Goal: Task Accomplishment & Management: Manage account settings

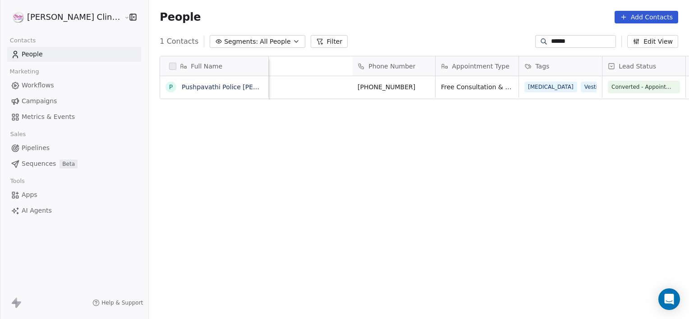
scroll to position [274, 560]
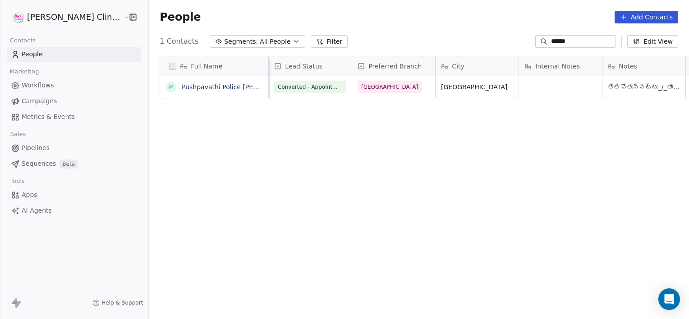
click at [591, 45] on input "******" at bounding box center [582, 41] width 63 height 9
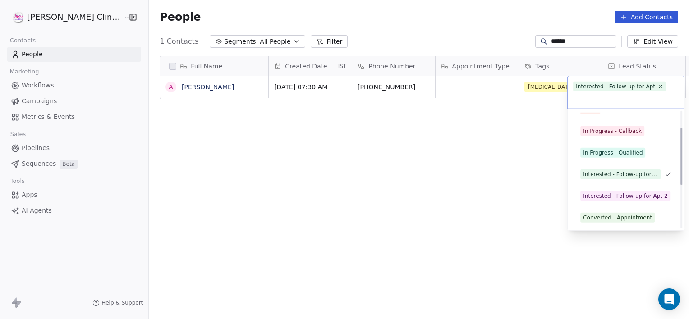
scroll to position [34, 0]
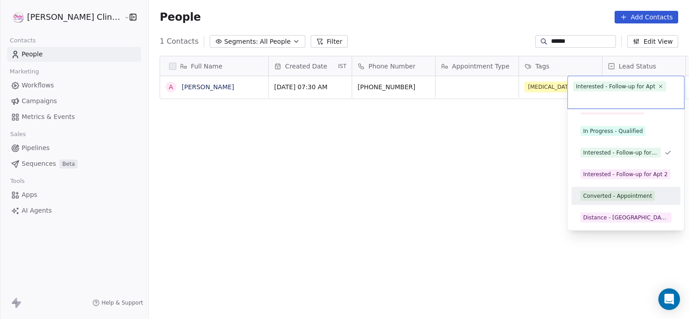
click at [608, 198] on div "Converted - Appointment" at bounding box center [617, 196] width 69 height 8
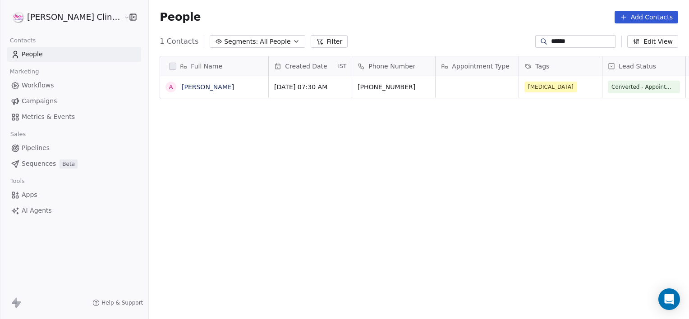
click at [571, 37] on input "******" at bounding box center [582, 41] width 63 height 9
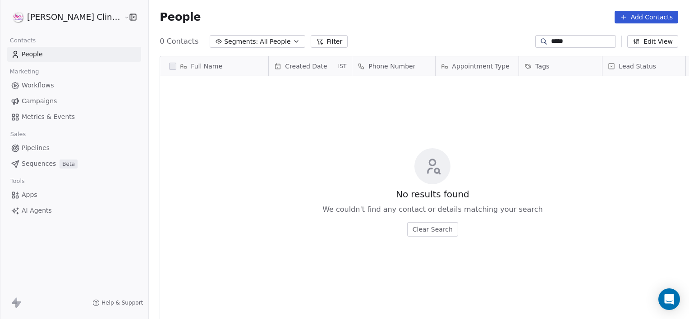
scroll to position [274, 560]
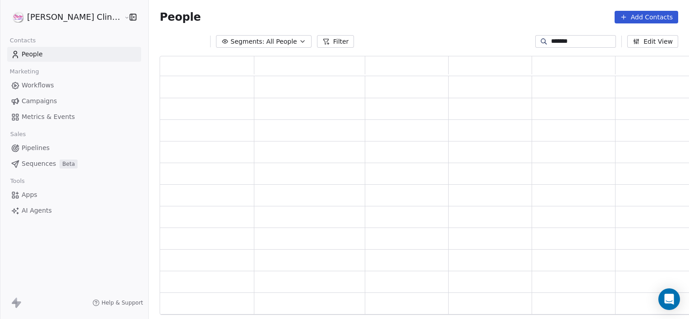
type input "*******"
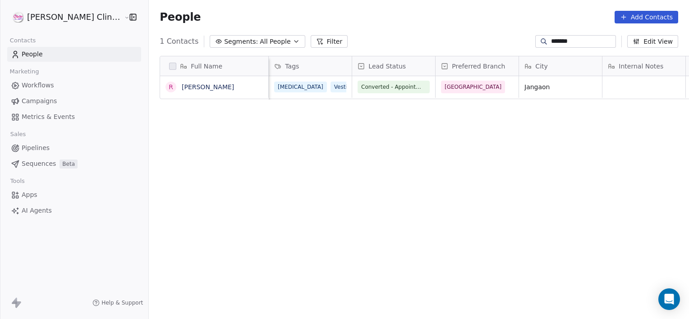
scroll to position [0, 0]
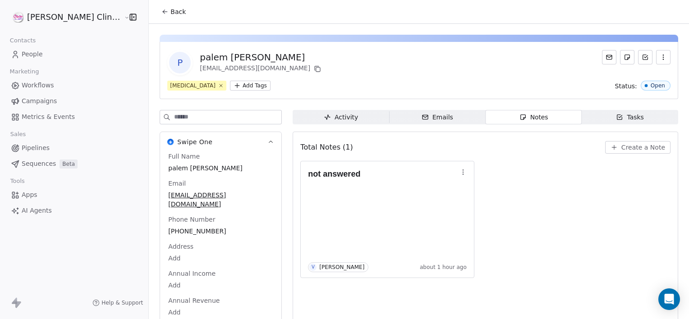
click at [156, 12] on button "Back" at bounding box center [173, 12] width 35 height 16
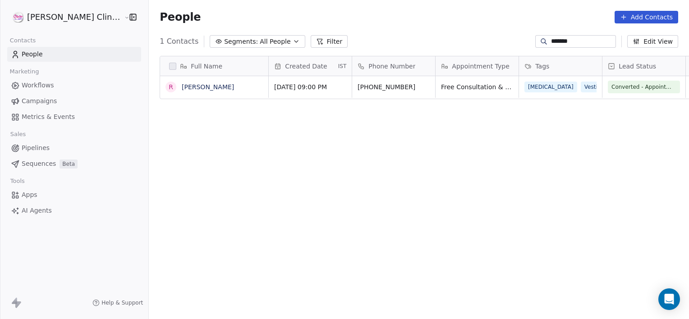
scroll to position [274, 560]
click at [160, 13] on span "People" at bounding box center [180, 17] width 41 height 14
click at [582, 43] on input "*******" at bounding box center [582, 41] width 63 height 9
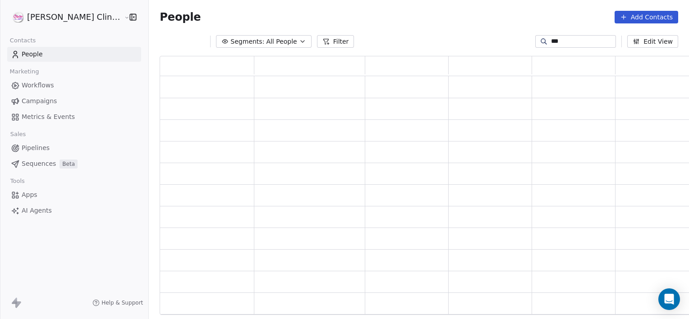
scroll to position [253, 538]
type input "*"
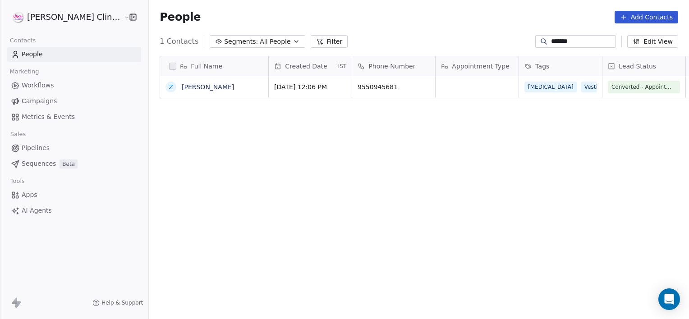
scroll to position [274, 560]
type input "*******"
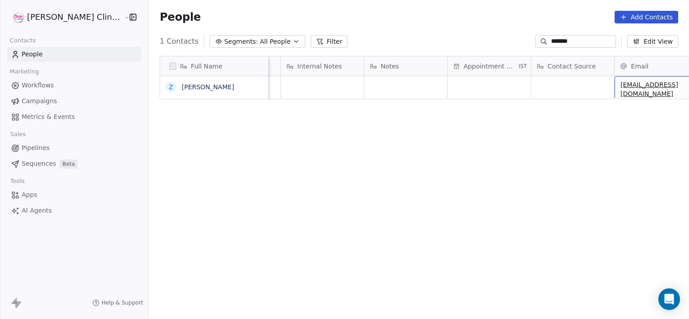
scroll to position [0, 655]
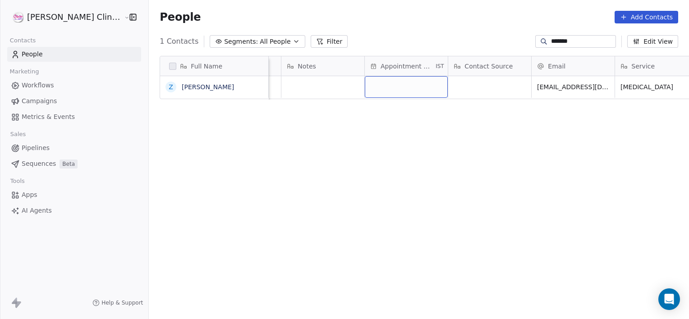
click at [399, 95] on div "grid" at bounding box center [406, 87] width 83 height 22
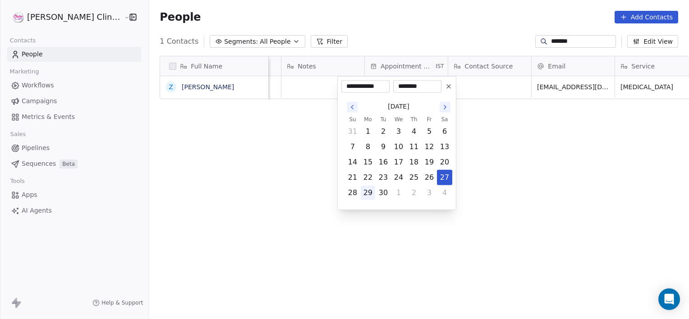
click at [366, 193] on button "29" at bounding box center [368, 193] width 14 height 14
type input "**********"
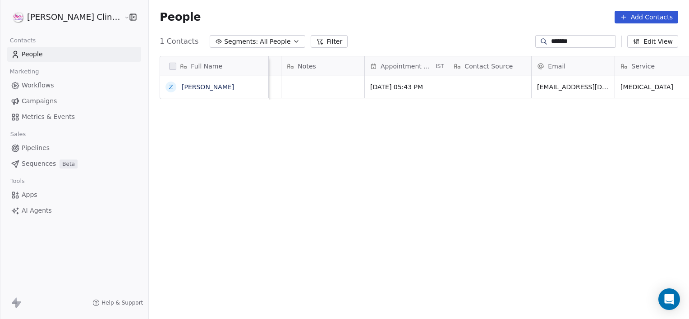
click at [482, 165] on html "[PERSON_NAME] Clinic External Contacts People Marketing Workflows Campaigns Met…" at bounding box center [344, 159] width 689 height 319
click at [572, 40] on input "*******" at bounding box center [582, 41] width 63 height 9
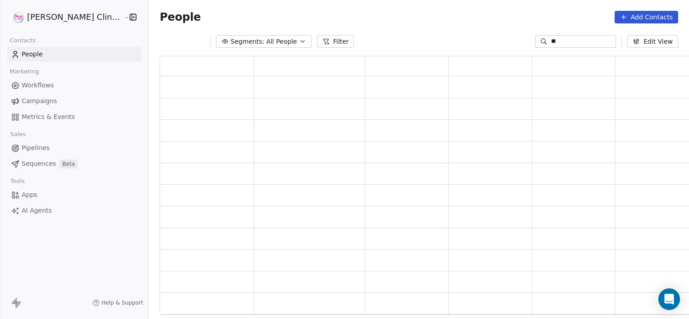
scroll to position [253, 538]
type input "*"
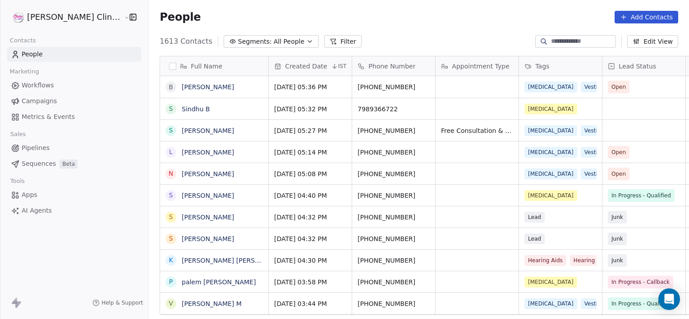
scroll to position [274, 560]
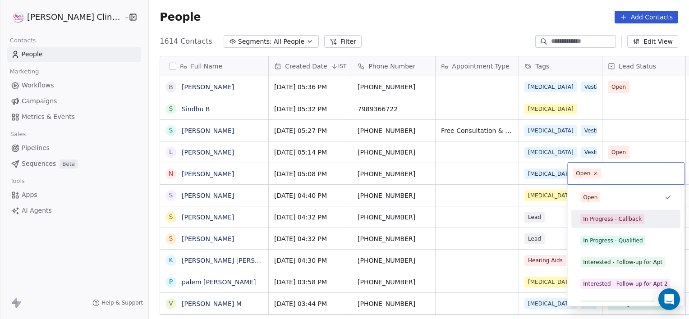
click at [613, 224] on div "In Progress - Callback" at bounding box center [626, 219] width 102 height 14
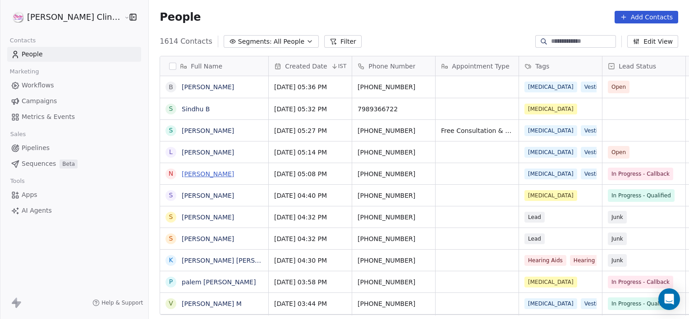
click at [182, 175] on link "[PERSON_NAME]" at bounding box center [208, 173] width 52 height 7
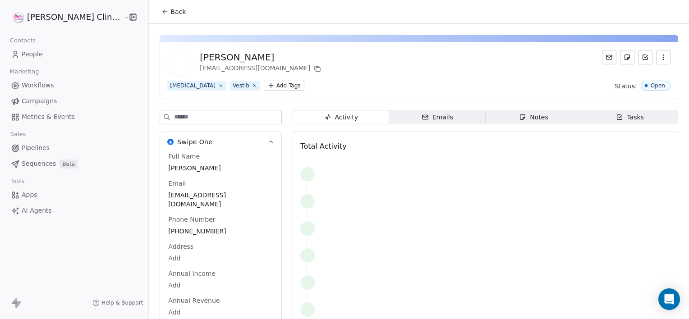
click at [552, 118] on span "Notes Notes" at bounding box center [534, 117] width 96 height 14
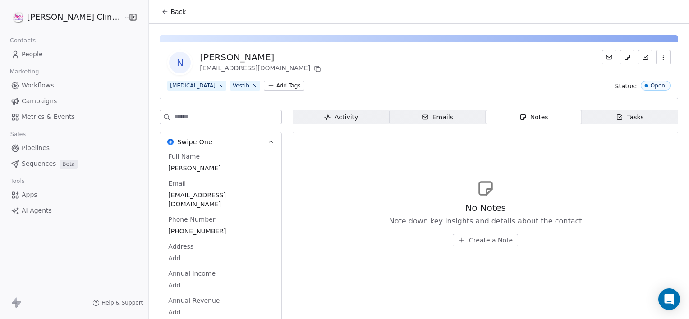
click at [472, 242] on span "Create a Note" at bounding box center [491, 240] width 44 height 9
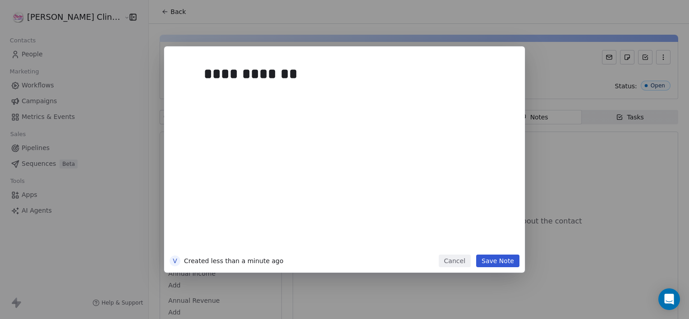
click at [494, 256] on button "Save Note" at bounding box center [497, 261] width 43 height 13
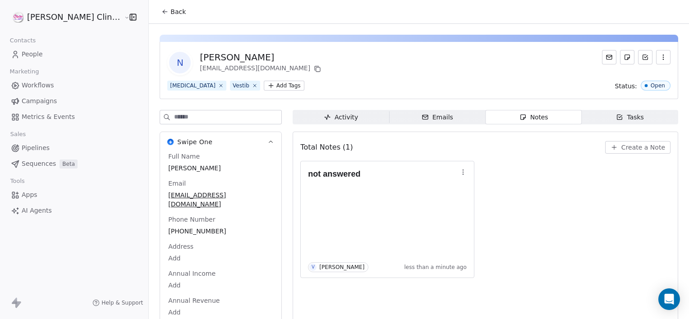
click at [489, 220] on div "not answered V [PERSON_NAME] less than a minute ago" at bounding box center [485, 219] width 370 height 117
click at [170, 11] on span "Back" at bounding box center [177, 11] width 15 height 9
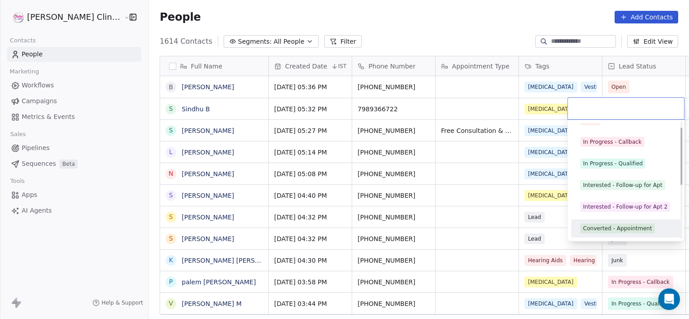
scroll to position [120, 0]
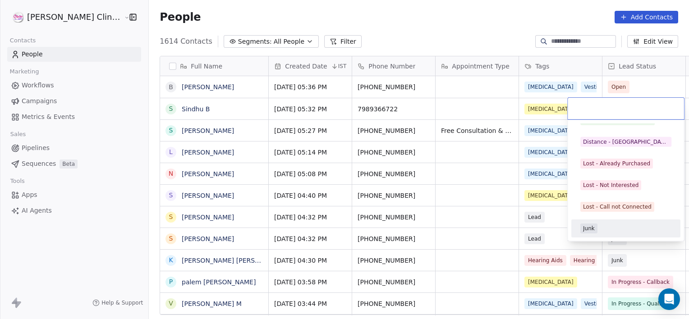
click at [599, 235] on div "Junk" at bounding box center [626, 228] width 102 height 14
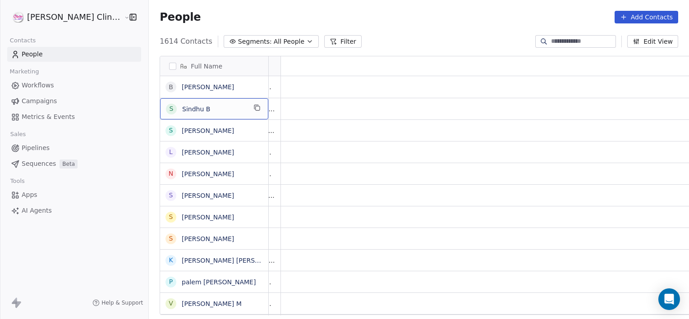
scroll to position [0, 0]
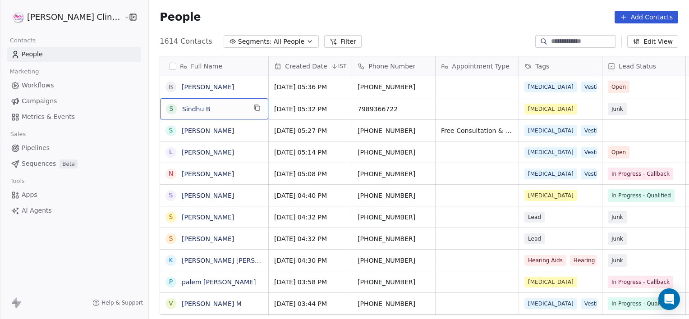
click at [197, 105] on span "Sindhu B" at bounding box center [214, 109] width 64 height 9
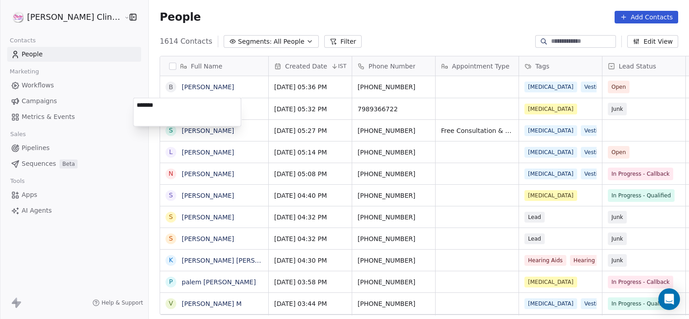
type textarea "********"
click at [438, 103] on html "[PERSON_NAME] Clinic External Contacts People Marketing Workflows Campaigns Met…" at bounding box center [344, 159] width 689 height 319
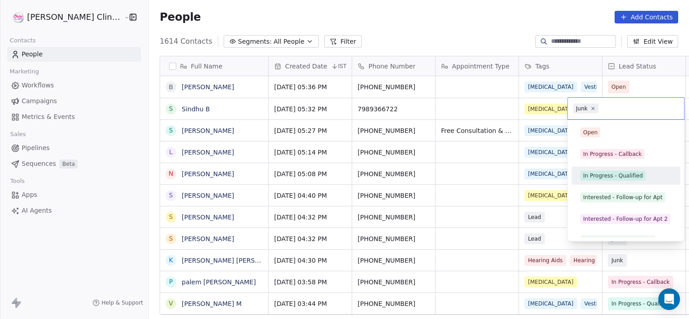
click at [621, 176] on div "In Progress - Qualified" at bounding box center [613, 176] width 60 height 8
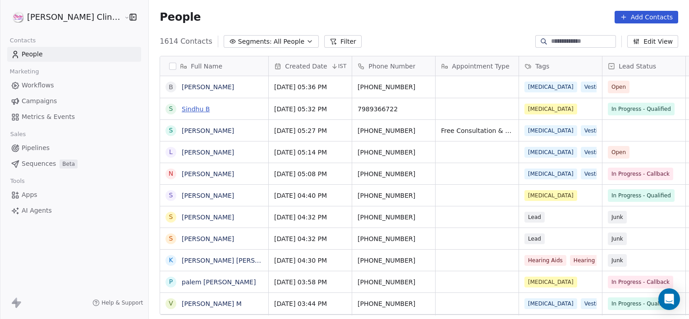
click at [182, 107] on link "Sindhu B" at bounding box center [196, 109] width 28 height 7
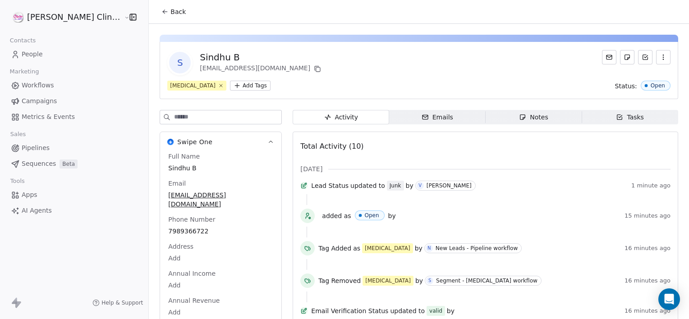
click at [487, 122] on span "Notes Notes" at bounding box center [534, 117] width 96 height 14
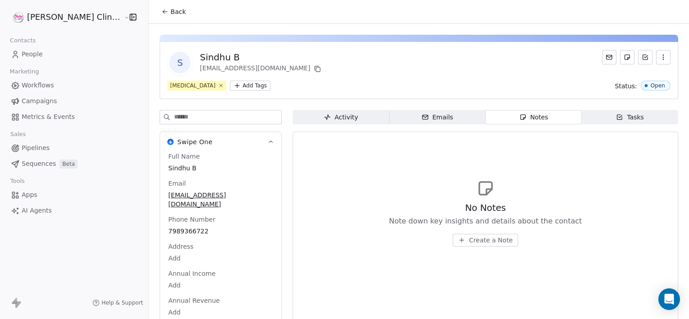
click at [469, 239] on span "Create a Note" at bounding box center [491, 240] width 44 height 9
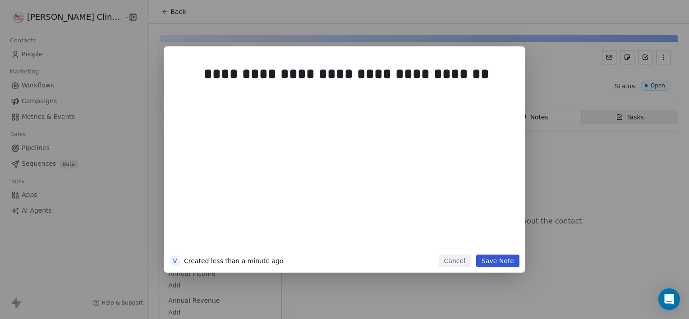
click at [497, 262] on button "Save Note" at bounding box center [497, 261] width 43 height 13
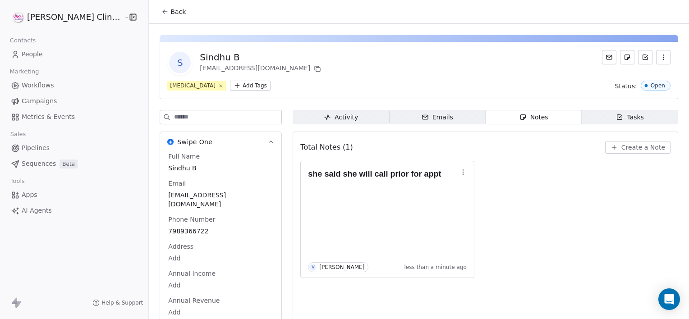
click at [158, 13] on button "Back" at bounding box center [173, 12] width 35 height 16
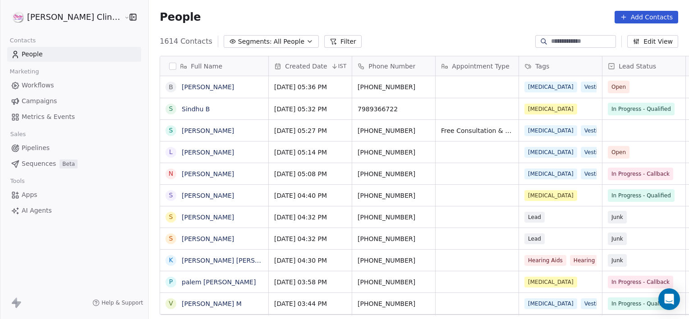
scroll to position [274, 560]
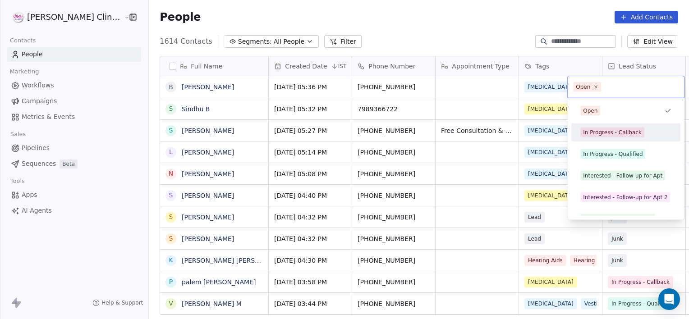
click at [440, 83] on html "[PERSON_NAME] Clinic External Contacts People Marketing Workflows Campaigns Met…" at bounding box center [344, 159] width 689 height 319
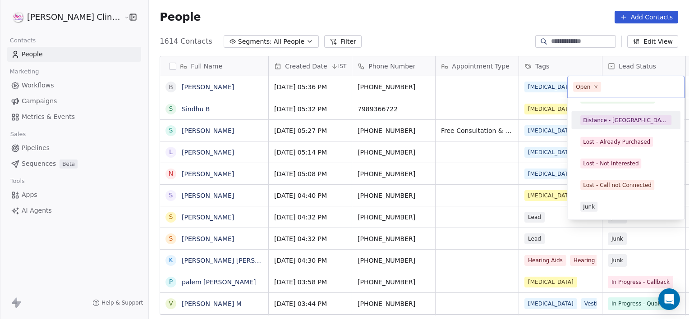
click at [613, 127] on div "Distance - [GEOGRAPHIC_DATA]" at bounding box center [626, 120] width 102 height 14
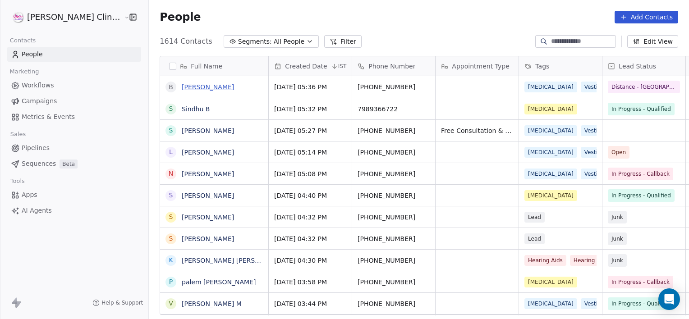
click at [182, 84] on link "[PERSON_NAME]" at bounding box center [208, 86] width 52 height 7
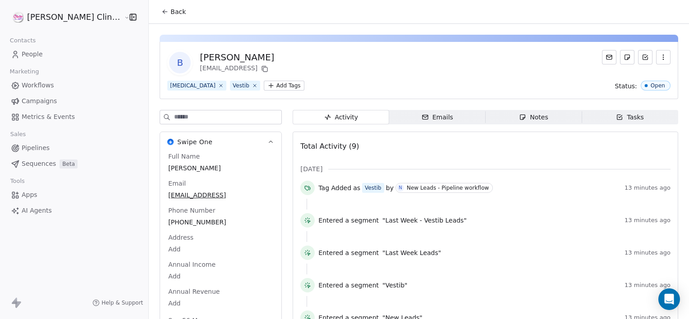
click at [519, 116] on div "Notes" at bounding box center [533, 117] width 29 height 9
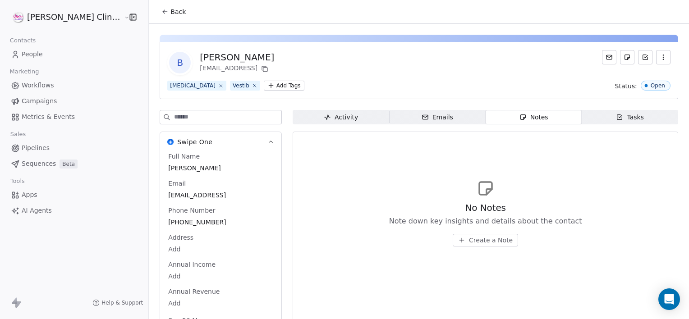
click at [467, 247] on div "No Notes Note down key insights and details about the contact Create a Note" at bounding box center [485, 212] width 370 height 111
click at [474, 241] on span "Create a Note" at bounding box center [491, 240] width 44 height 9
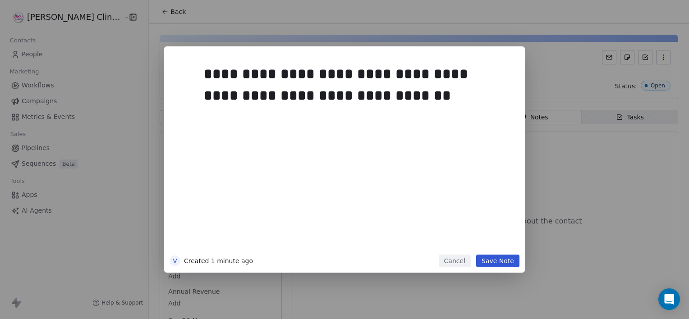
click at [495, 262] on button "Save Note" at bounding box center [497, 261] width 43 height 13
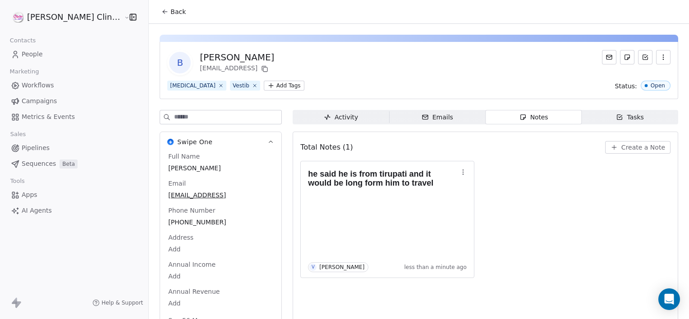
click at [156, 17] on button "Back" at bounding box center [173, 12] width 35 height 16
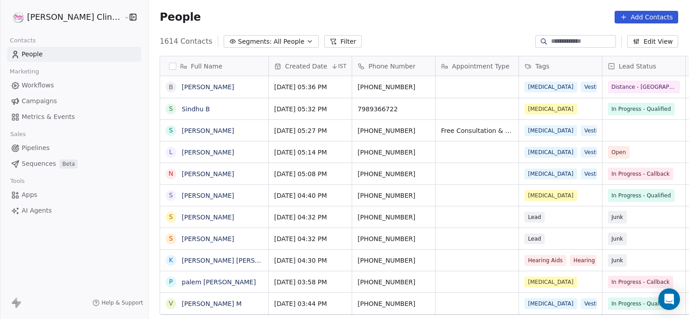
scroll to position [274, 560]
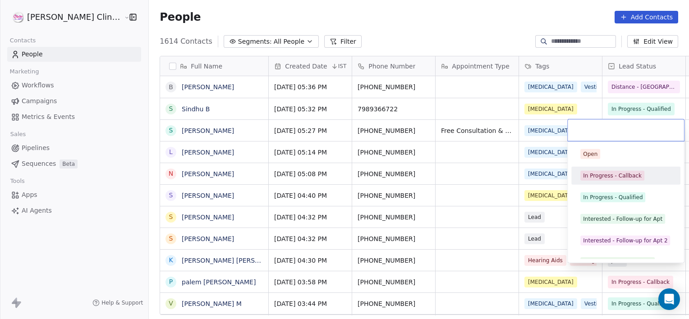
click at [604, 171] on span "In Progress - Callback" at bounding box center [612, 176] width 64 height 10
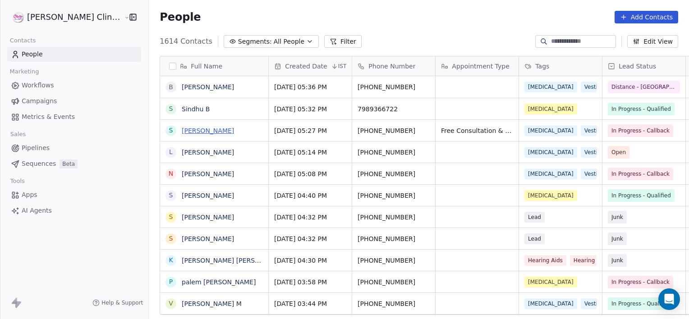
click at [182, 127] on link "[PERSON_NAME]" at bounding box center [208, 130] width 52 height 7
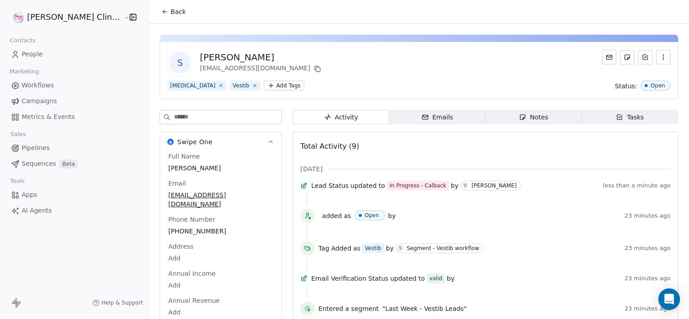
click at [486, 117] on span "Notes Notes" at bounding box center [534, 117] width 96 height 14
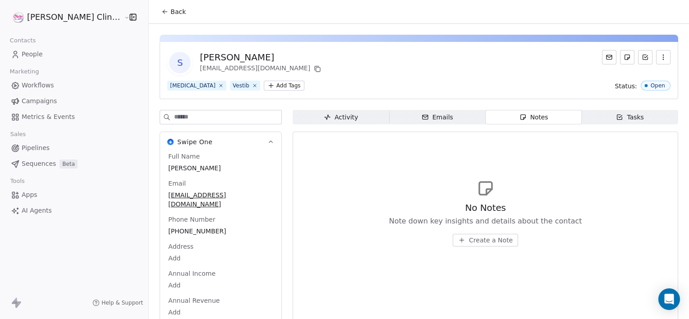
click at [156, 18] on button "Back" at bounding box center [173, 12] width 35 height 16
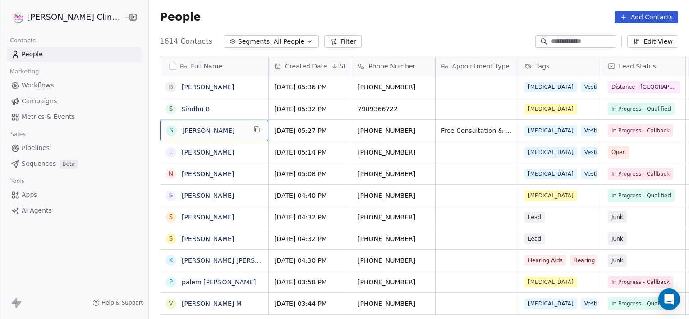
click at [212, 124] on div "S [PERSON_NAME]" at bounding box center [214, 130] width 108 height 21
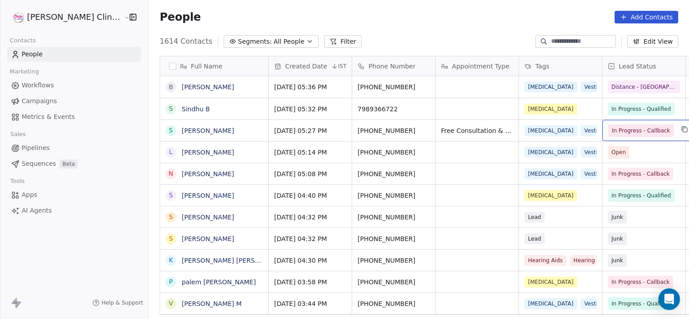
click at [612, 128] on span "In Progress - Callback" at bounding box center [641, 130] width 58 height 9
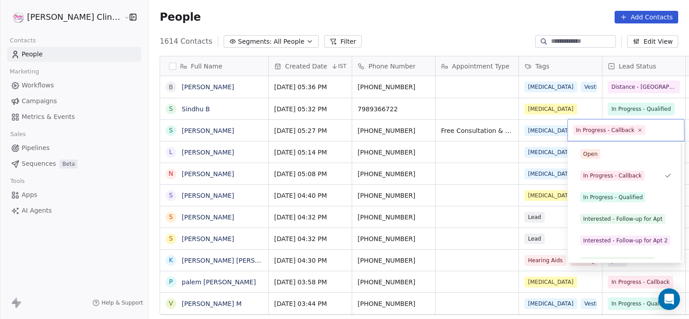
scroll to position [120, 0]
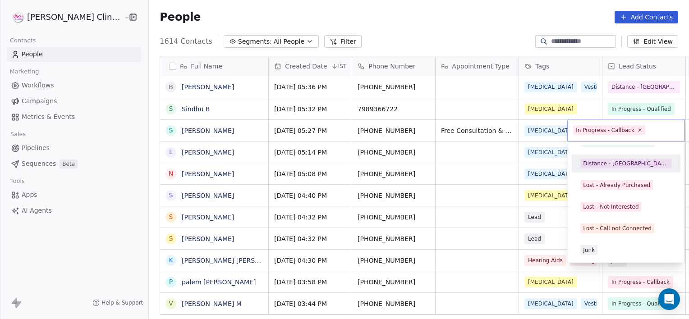
click at [613, 157] on div "Distance - [GEOGRAPHIC_DATA]" at bounding box center [626, 163] width 102 height 14
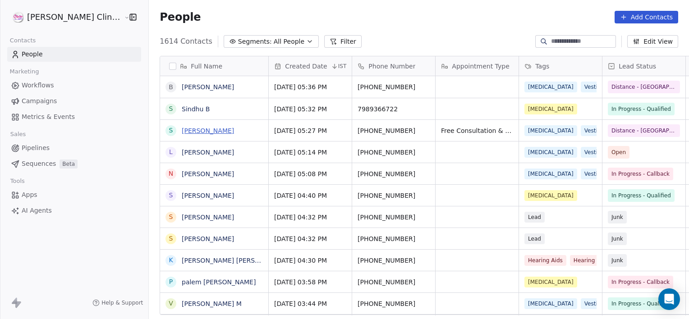
click at [182, 132] on link "[PERSON_NAME]" at bounding box center [208, 130] width 52 height 7
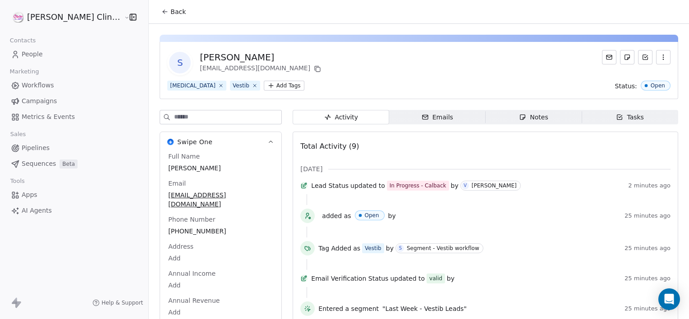
click at [520, 115] on div "Notes" at bounding box center [533, 117] width 29 height 9
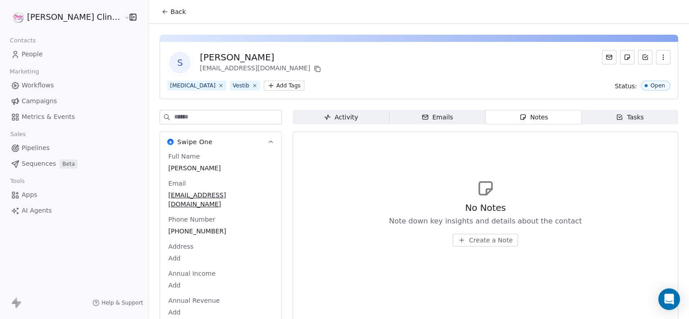
click at [469, 242] on span "Create a Note" at bounding box center [491, 240] width 44 height 9
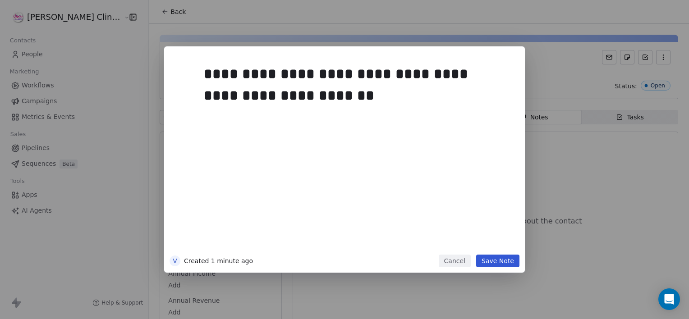
click at [503, 262] on button "Save Note" at bounding box center [497, 261] width 43 height 13
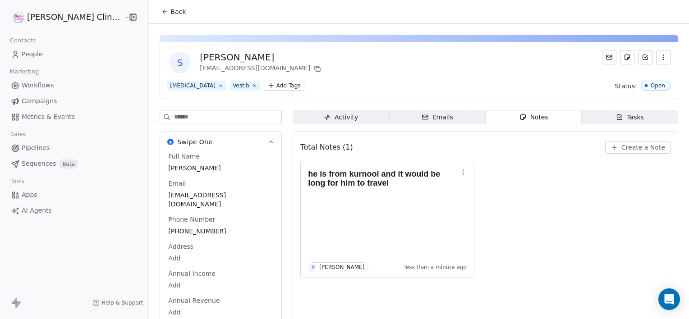
click at [503, 262] on div "he is from kurnool and it would be long for him to travel V [PERSON_NAME] less …" at bounding box center [485, 219] width 370 height 117
click at [156, 18] on button "Back" at bounding box center [173, 12] width 35 height 16
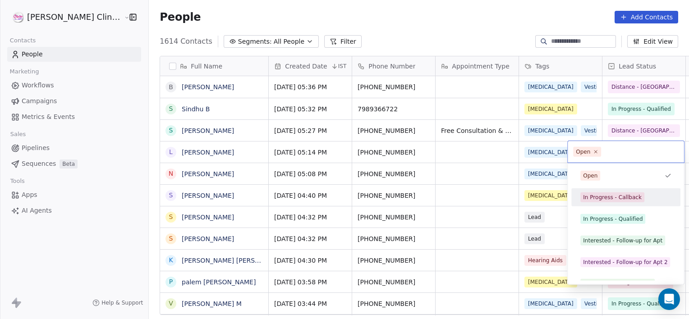
click at [600, 193] on span "In Progress - Callback" at bounding box center [612, 198] width 64 height 10
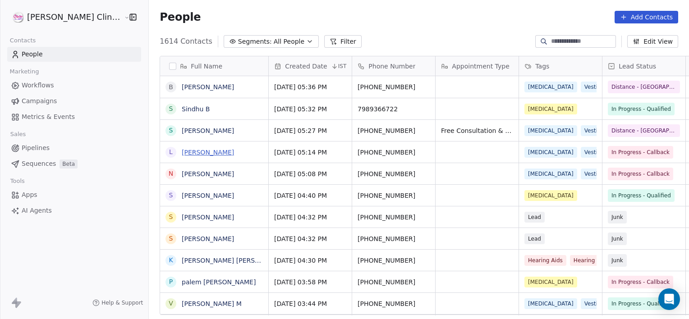
click at [182, 149] on link "[PERSON_NAME]" at bounding box center [208, 152] width 52 height 7
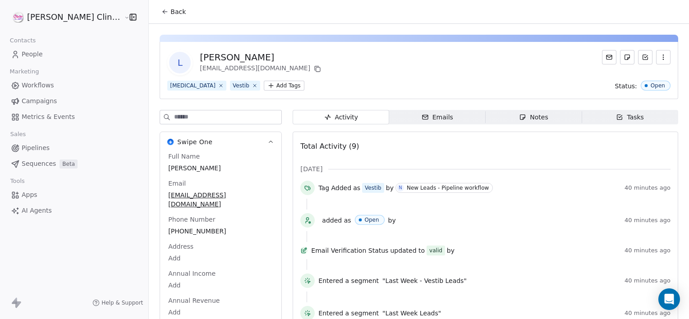
click at [503, 111] on span "Notes Notes" at bounding box center [534, 117] width 96 height 14
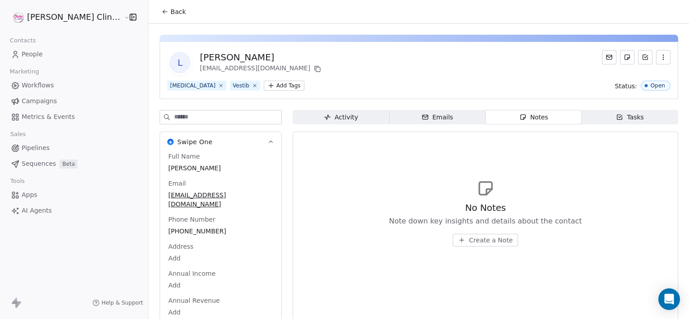
click at [469, 239] on span "Create a Note" at bounding box center [491, 240] width 44 height 9
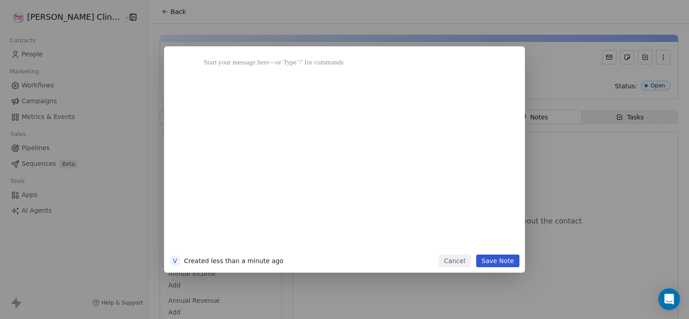
click at [465, 262] on button "Cancel" at bounding box center [455, 261] width 32 height 13
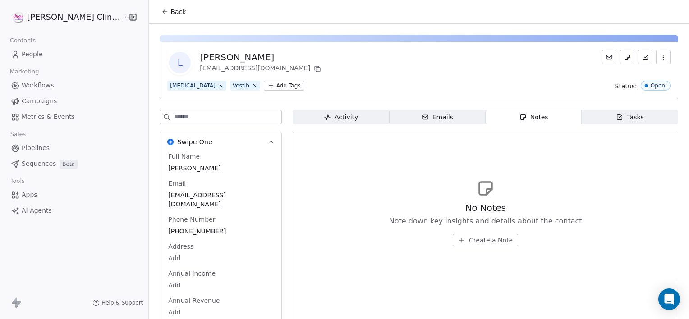
click at [156, 7] on button "Back" at bounding box center [173, 12] width 35 height 16
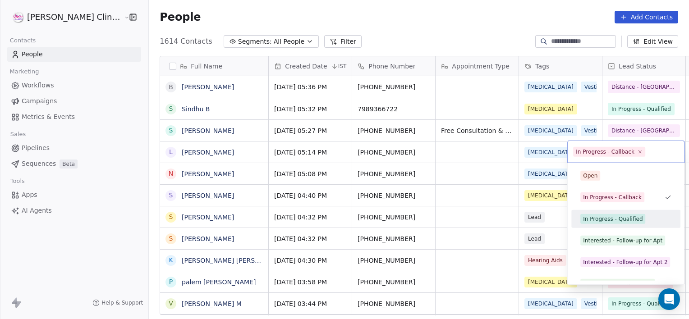
click at [614, 212] on div "In Progress - Qualified" at bounding box center [626, 219] width 102 height 14
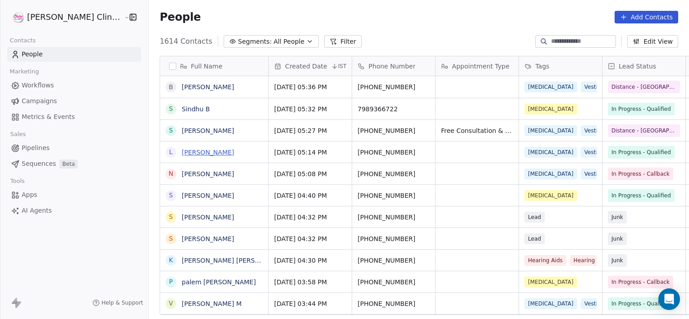
click at [193, 149] on link "[PERSON_NAME]" at bounding box center [208, 152] width 52 height 7
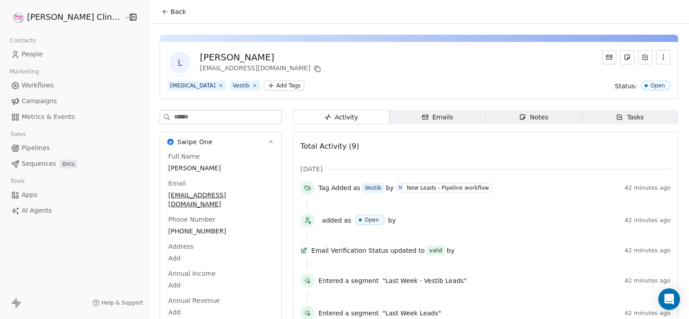
click at [495, 114] on span "Notes Notes" at bounding box center [534, 117] width 96 height 14
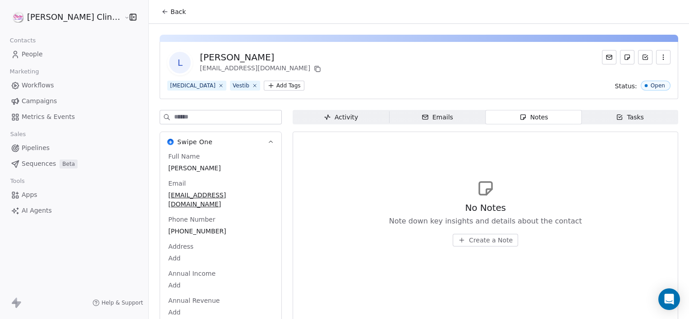
click at [485, 242] on span "Create a Note" at bounding box center [491, 240] width 44 height 9
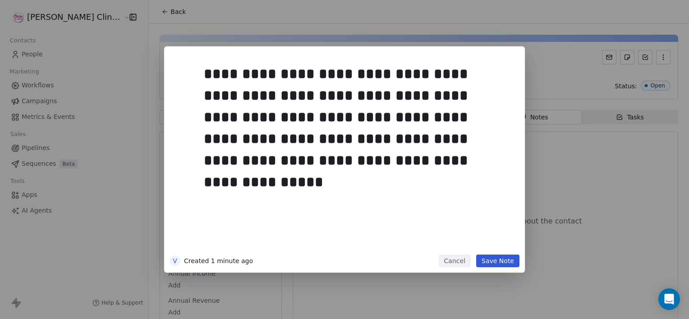
click at [500, 267] on button "Save Note" at bounding box center [497, 261] width 43 height 13
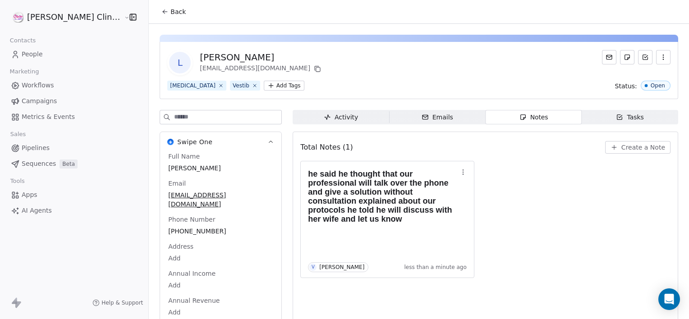
click at [170, 9] on span "Back" at bounding box center [177, 11] width 15 height 9
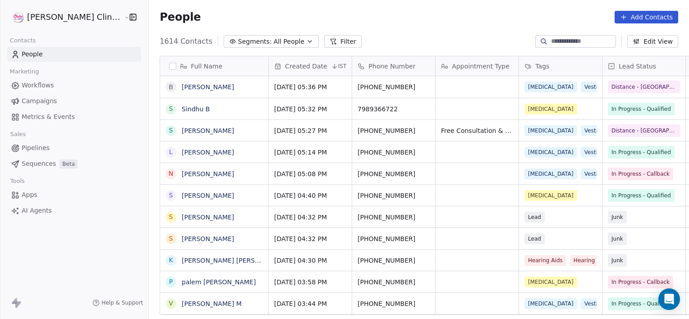
scroll to position [274, 560]
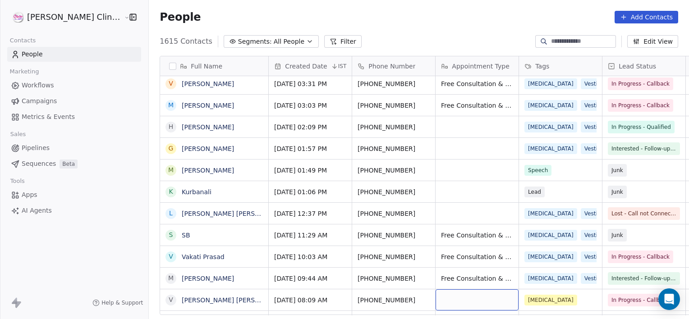
scroll to position [285, 0]
